Goal: Find specific page/section: Find specific page/section

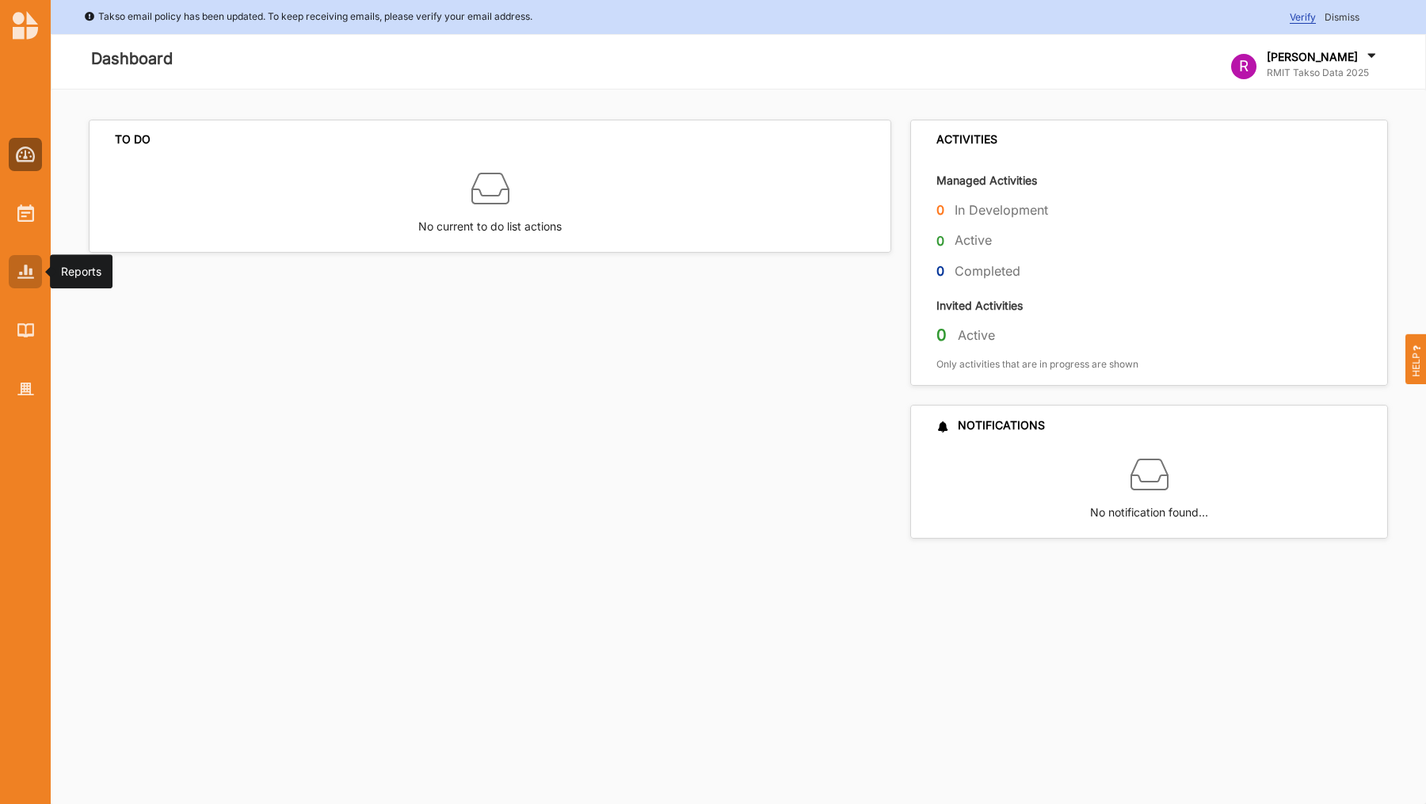
click at [28, 272] on img at bounding box center [25, 271] width 17 height 13
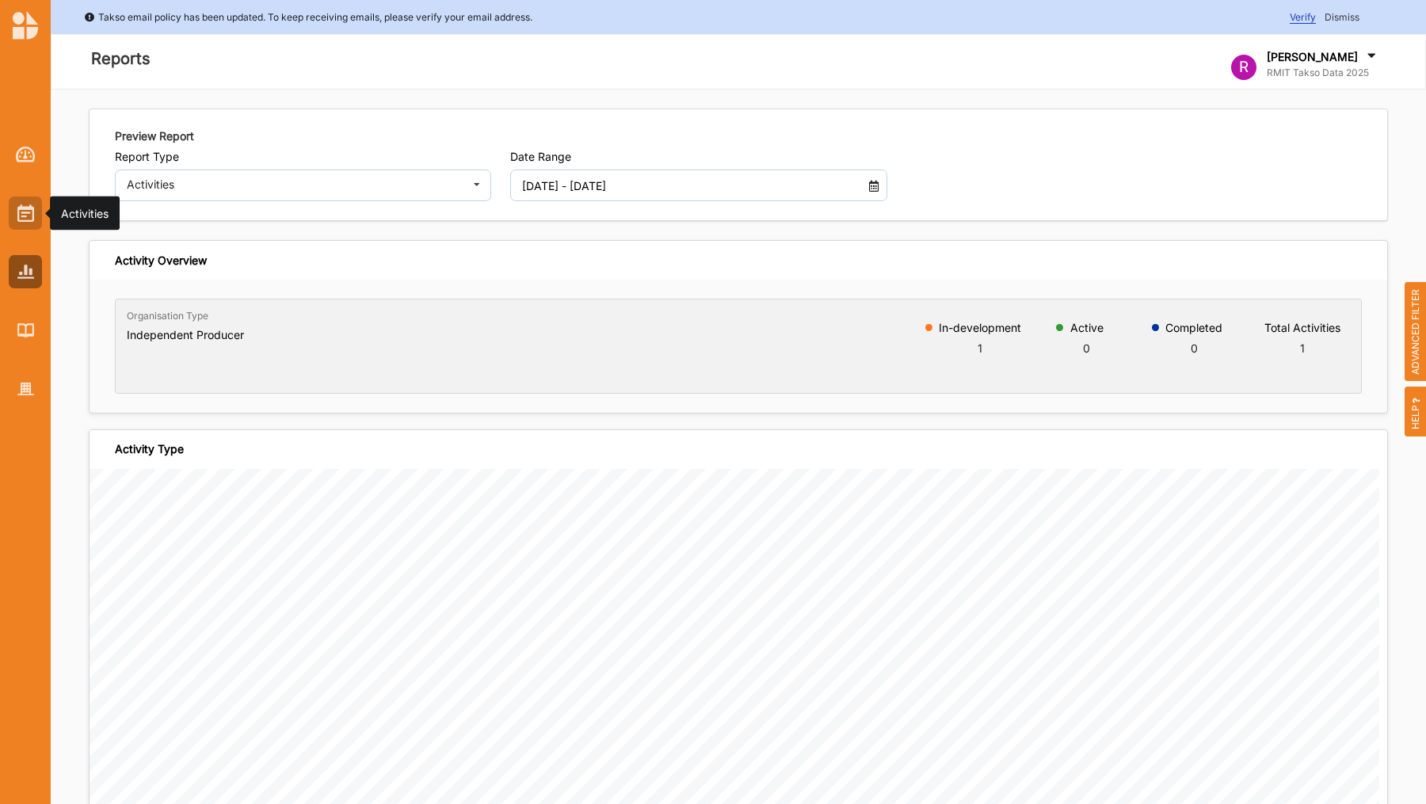
click at [30, 214] on img at bounding box center [25, 212] width 17 height 17
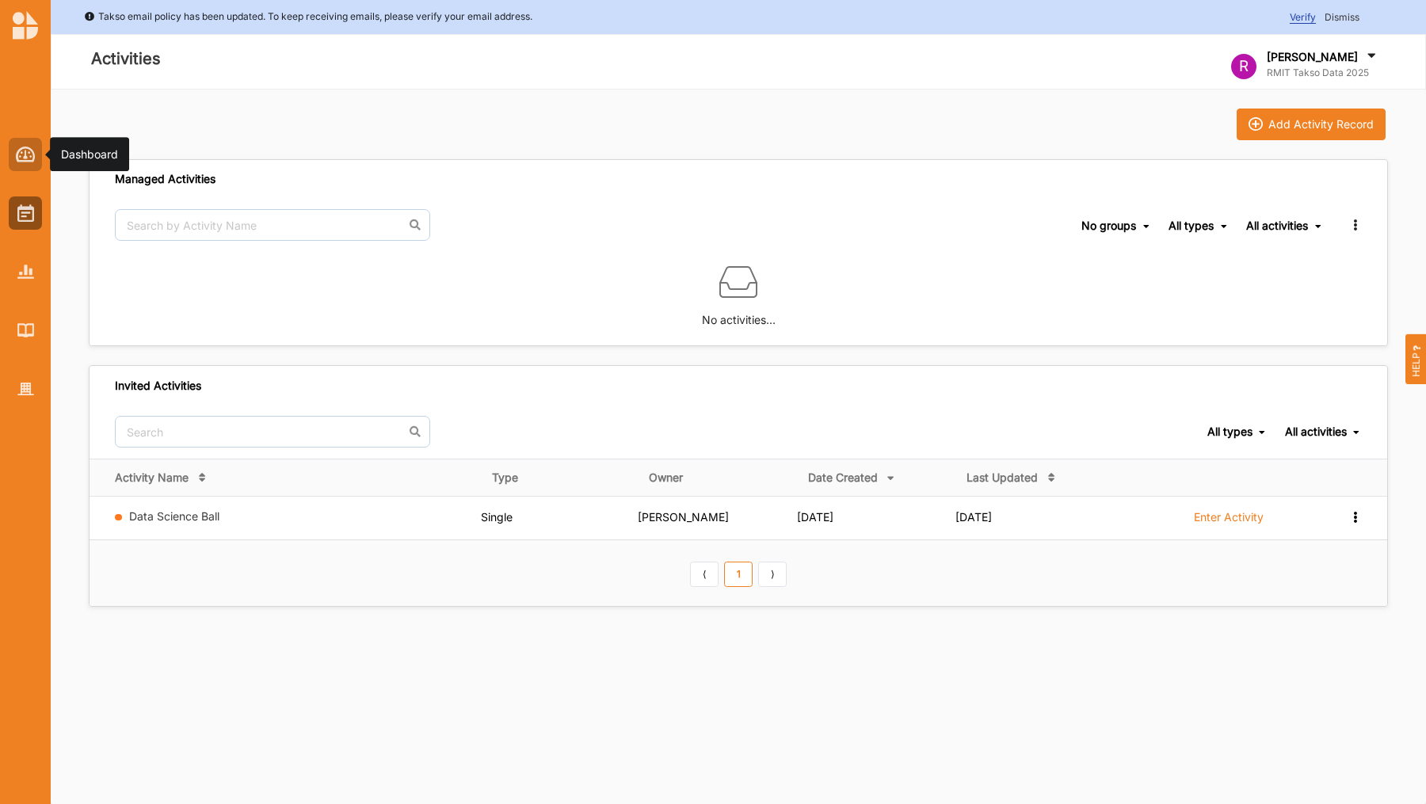
click at [28, 143] on div at bounding box center [25, 154] width 33 height 33
